Goal: Task Accomplishment & Management: Complete application form

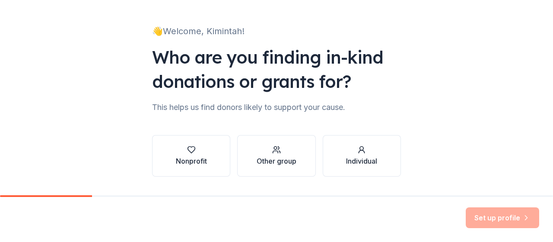
scroll to position [53, 0]
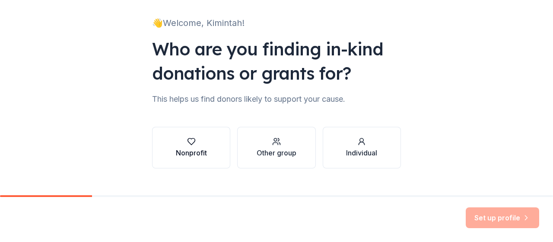
click at [188, 152] on div "Nonprofit" at bounding box center [191, 152] width 31 height 10
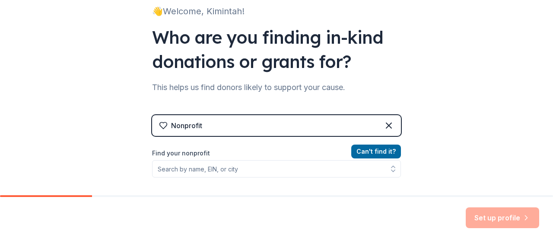
scroll to position [65, 0]
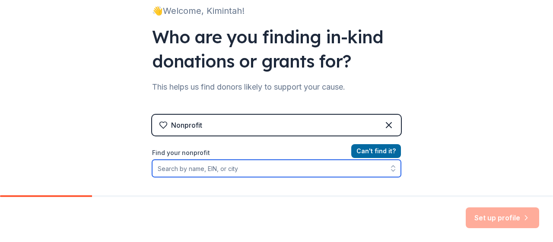
click at [226, 175] on input "Find your nonprofit" at bounding box center [276, 168] width 249 height 17
click at [391, 172] on icon "button" at bounding box center [393, 168] width 9 height 9
type input "n"
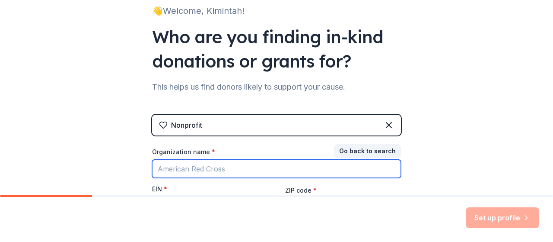
click at [263, 172] on input "Organization name *" at bounding box center [276, 169] width 249 height 18
type input "n"
type input "[GEOGRAPHIC_DATA]"
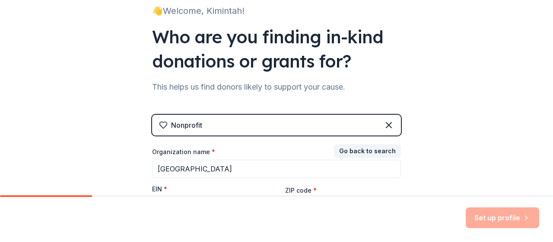
click at [341, 198] on div "Set up profile" at bounding box center [276, 219] width 553 height 45
click at [152, 199] on div "Set up profile" at bounding box center [276, 219] width 553 height 45
click at [365, 153] on button "Go back to search" at bounding box center [367, 151] width 67 height 14
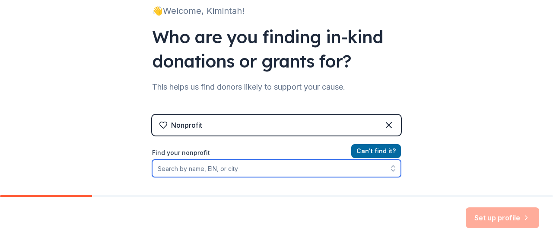
click at [237, 172] on input "Find your nonprofit" at bounding box center [276, 168] width 249 height 17
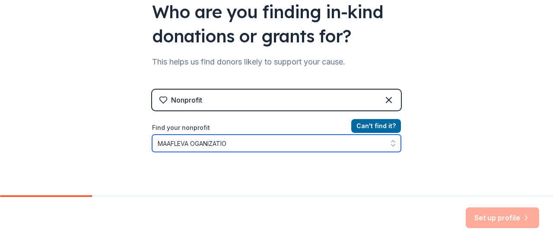
type input "MAAFLEVA OGANIZATION"
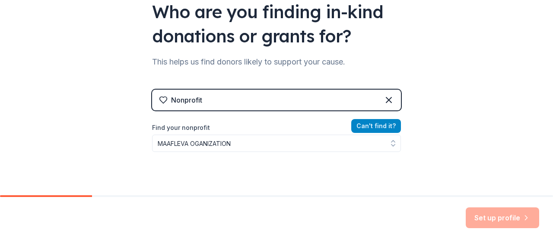
click at [365, 125] on button "Can ' t find it?" at bounding box center [376, 126] width 50 height 14
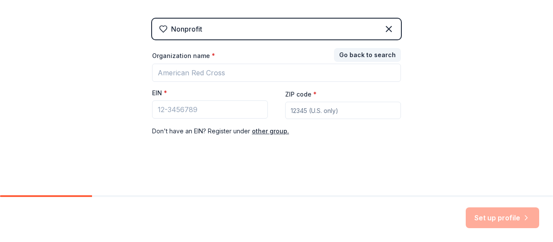
scroll to position [0, 0]
